Goal: Find specific page/section: Find specific page/section

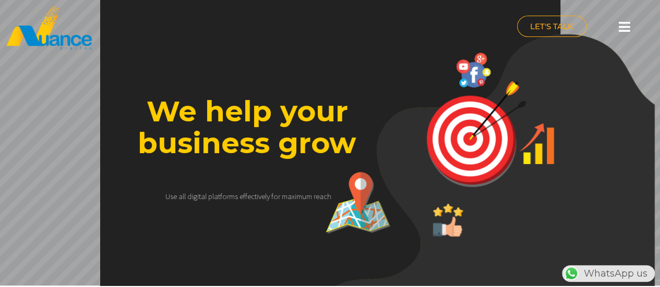
click at [620, 22] on icon at bounding box center [624, 26] width 11 height 13
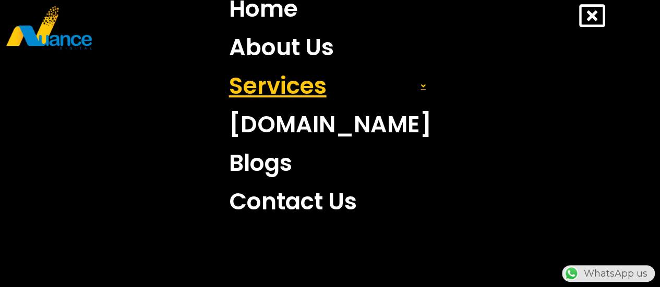
click at [300, 93] on link "Services" at bounding box center [330, 86] width 218 height 39
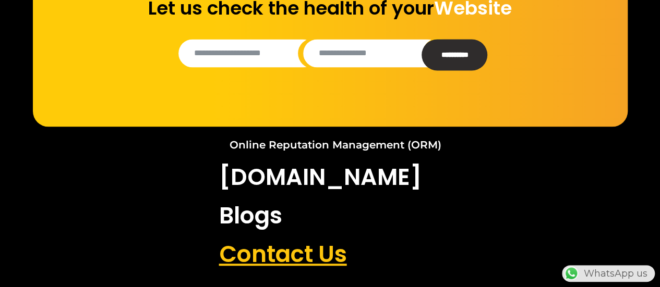
click at [296, 253] on link "Contact Us" at bounding box center [330, 254] width 238 height 39
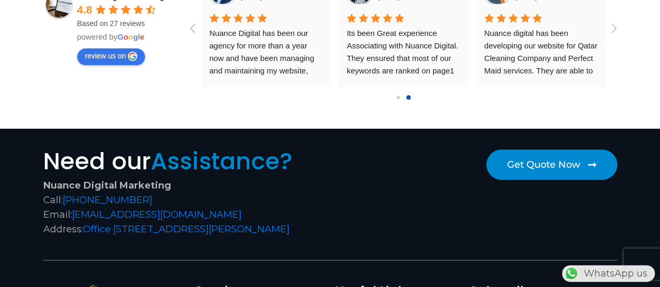
scroll to position [4373, 0]
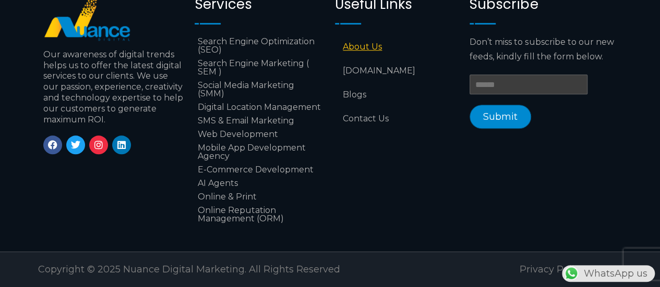
click at [363, 45] on link "About Us" at bounding box center [397, 47] width 124 height 24
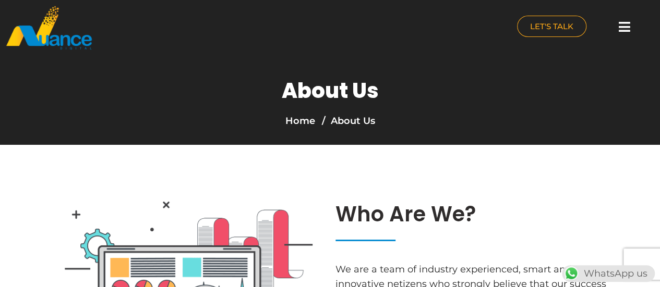
click at [76, 43] on img at bounding box center [49, 27] width 88 height 45
